Goal: Task Accomplishment & Management: Complete application form

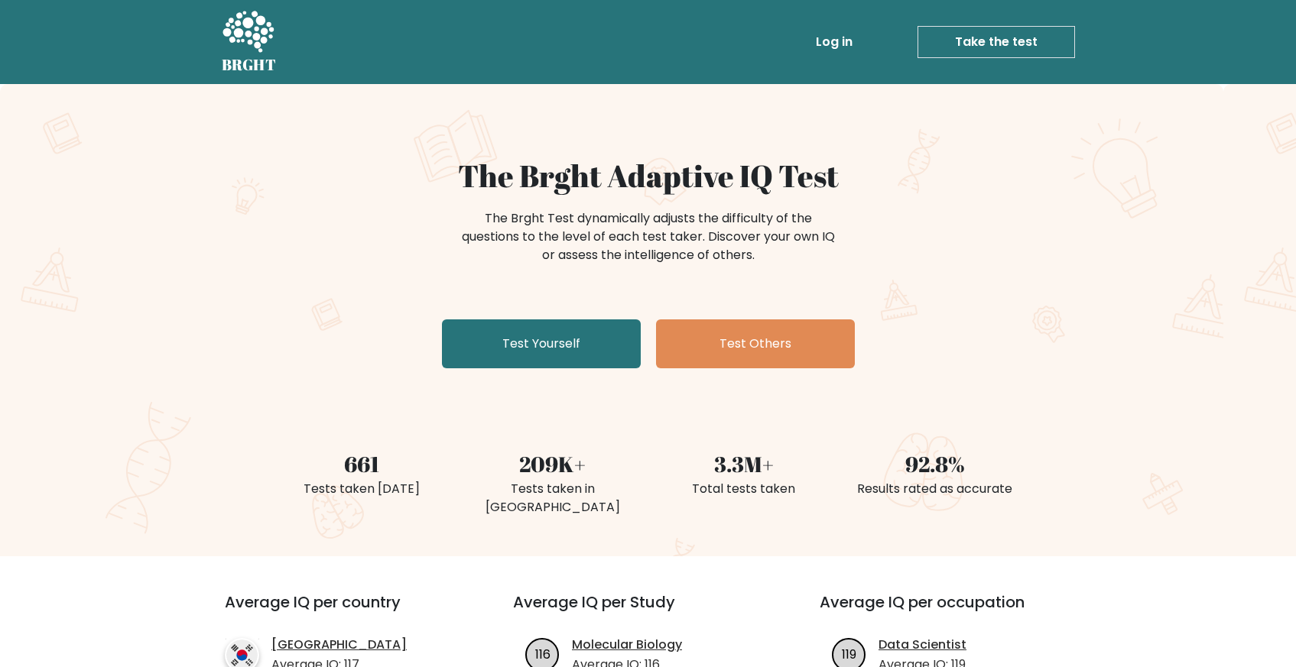
click at [977, 57] on link "Take the test" at bounding box center [995, 42] width 157 height 32
click at [977, 54] on link "Take the test" at bounding box center [995, 42] width 157 height 32
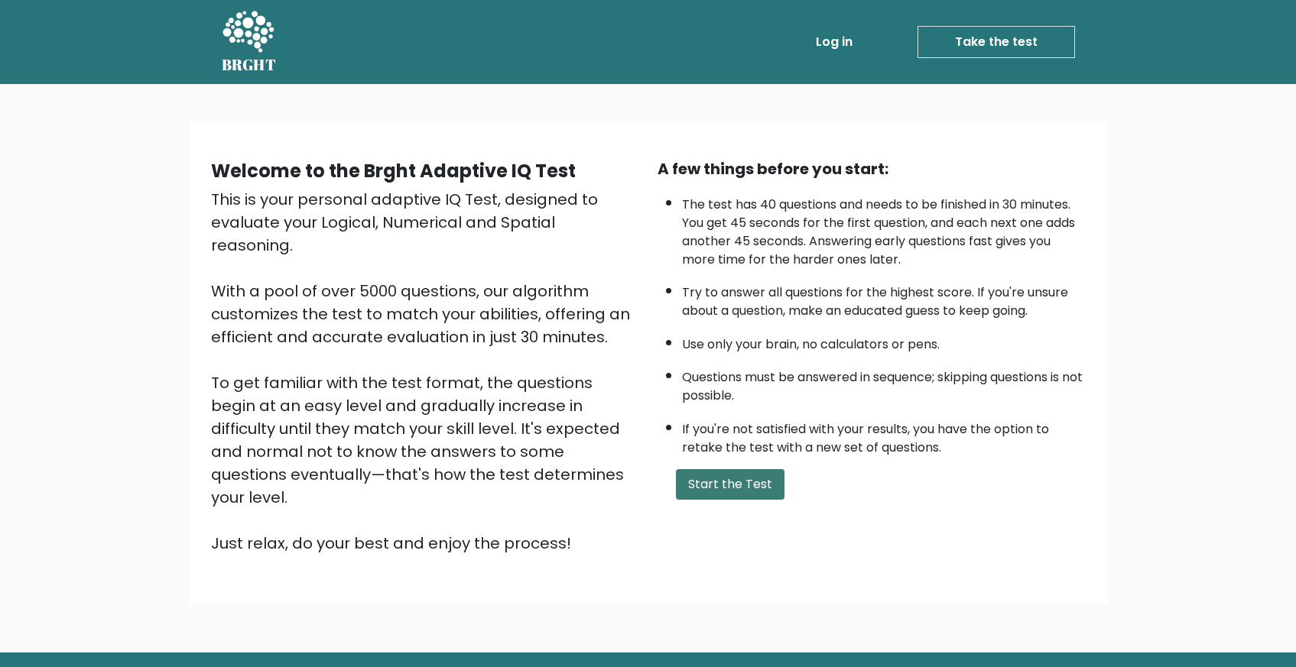
click at [723, 491] on button "Start the Test" at bounding box center [730, 484] width 109 height 31
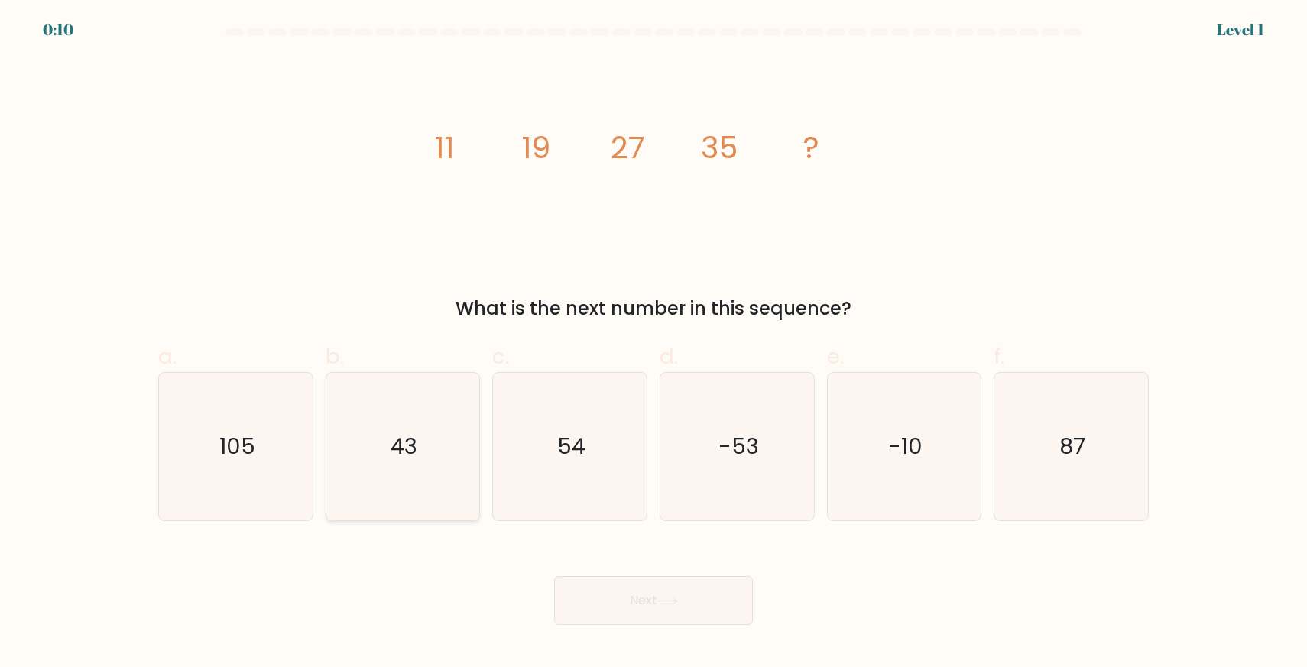
click at [414, 471] on icon "43" at bounding box center [403, 447] width 148 height 148
click at [654, 344] on input "b. 43" at bounding box center [654, 339] width 1 height 10
radio input "true"
click at [626, 606] on button "Next" at bounding box center [653, 600] width 199 height 49
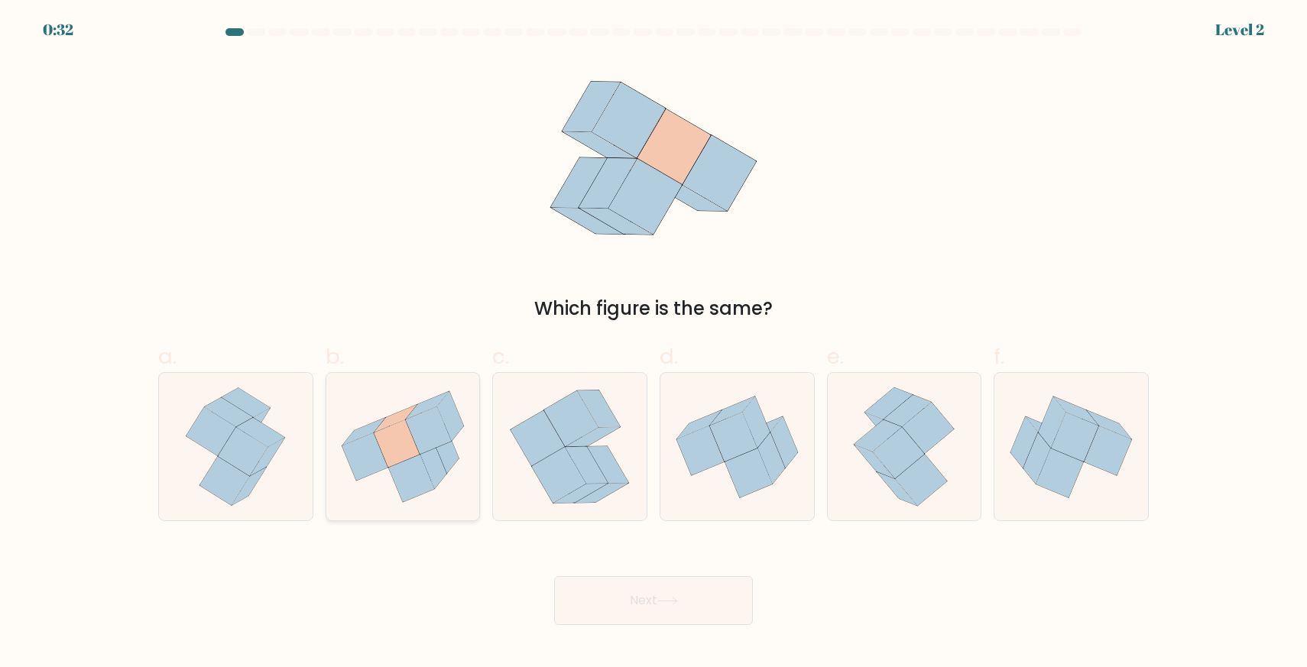
click at [437, 436] on icon at bounding box center [429, 430] width 46 height 47
click at [654, 344] on input "b." at bounding box center [654, 339] width 1 height 10
radio input "true"
click at [633, 621] on button "Next" at bounding box center [653, 600] width 199 height 49
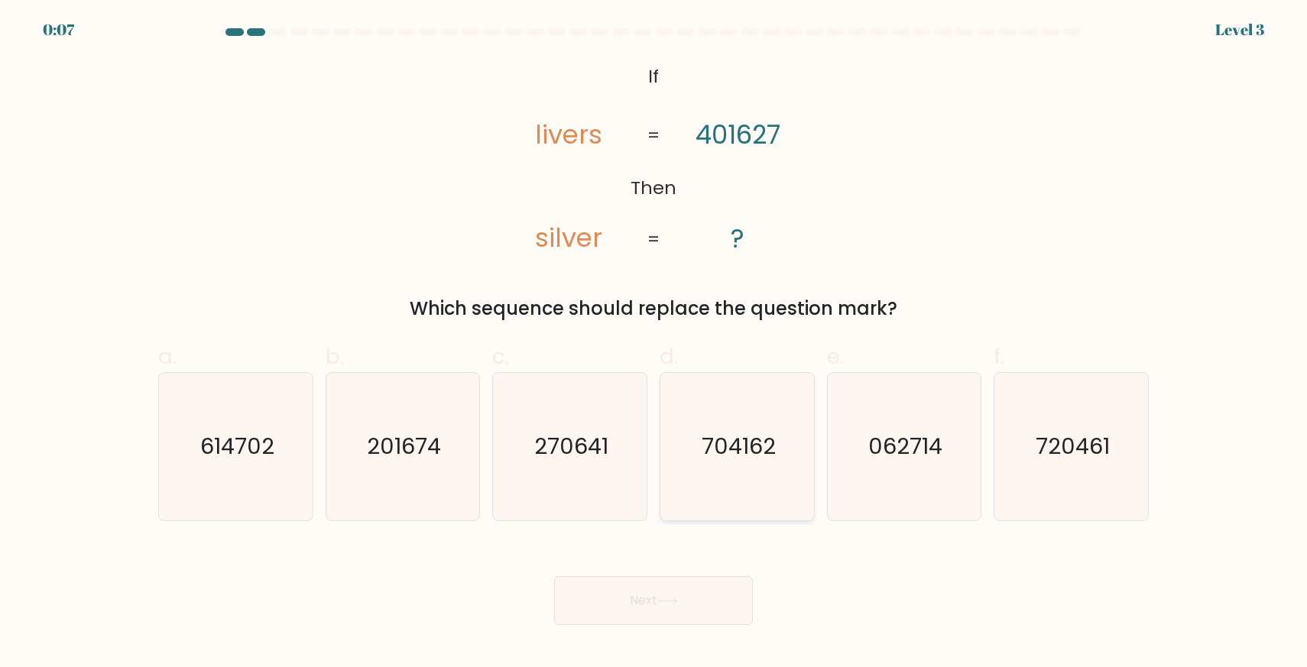
drag, startPoint x: 708, startPoint y: 499, endPoint x: 709, endPoint y: 521, distance: 21.4
click at [708, 498] on icon "704162" at bounding box center [738, 447] width 148 height 148
click at [654, 344] on input "d. 704162" at bounding box center [654, 339] width 1 height 10
radio input "true"
click at [680, 621] on button "Next" at bounding box center [653, 600] width 199 height 49
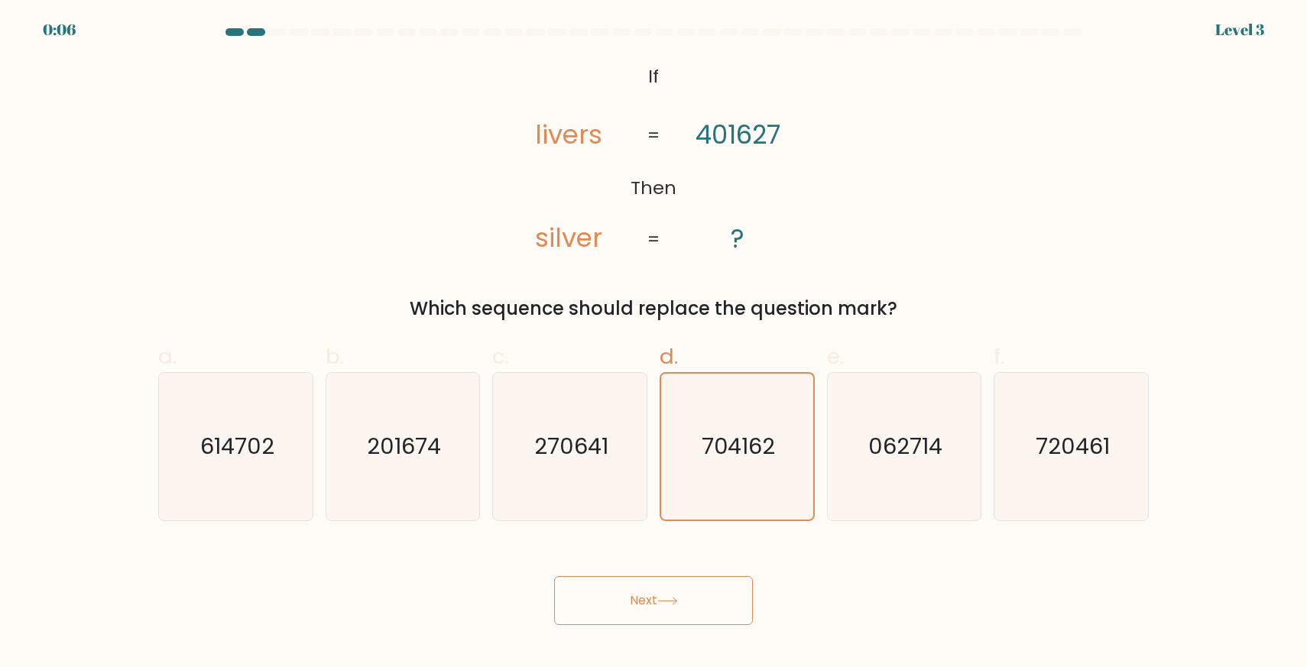
click at [680, 616] on button "Next" at bounding box center [653, 600] width 199 height 49
